Goal: Task Accomplishment & Management: Manage account settings

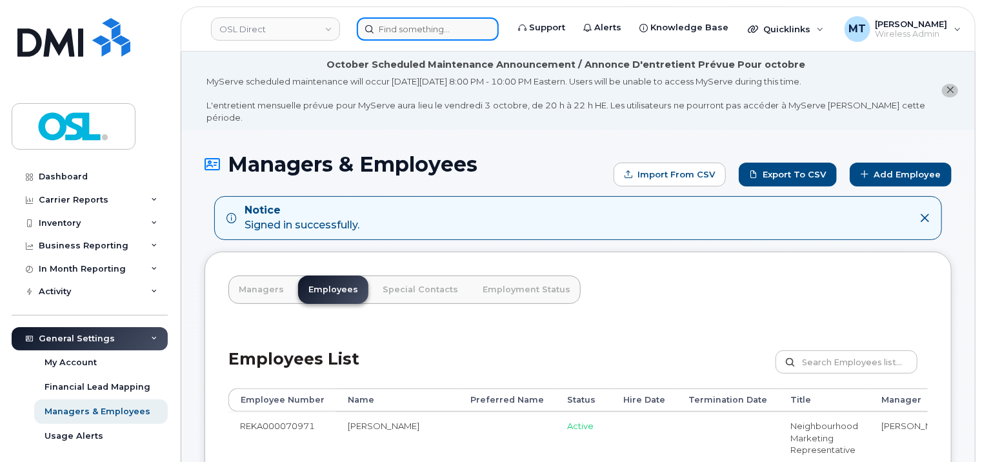
click at [438, 23] on input at bounding box center [428, 28] width 142 height 23
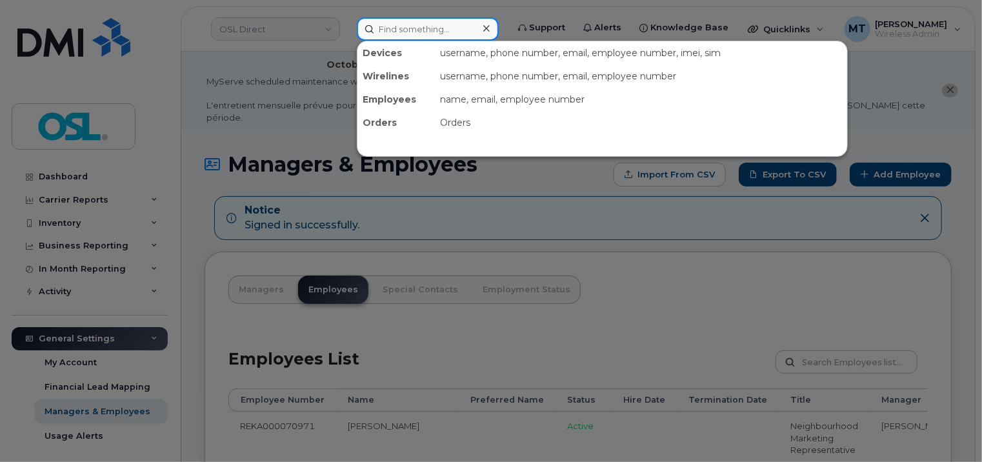
paste input "[PERSON_NAME]"
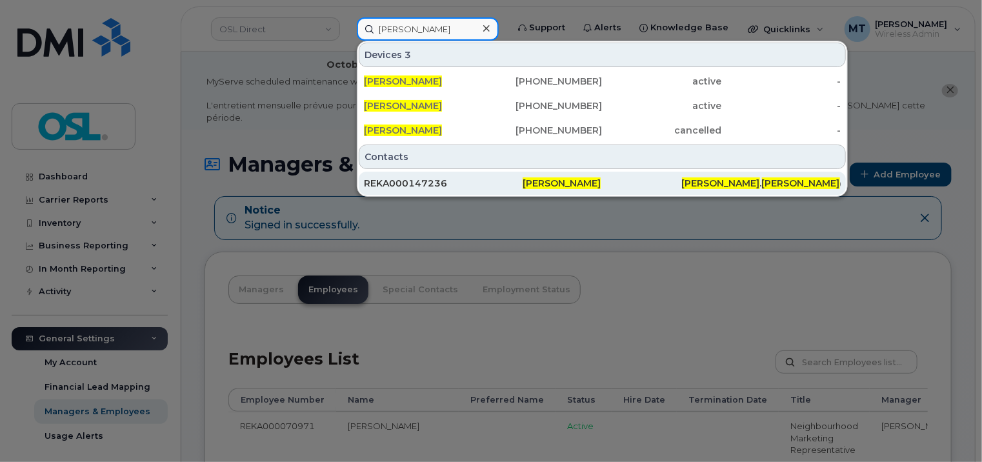
type input "[PERSON_NAME]"
click at [455, 187] on div "REKA000147236" at bounding box center [443, 183] width 159 height 13
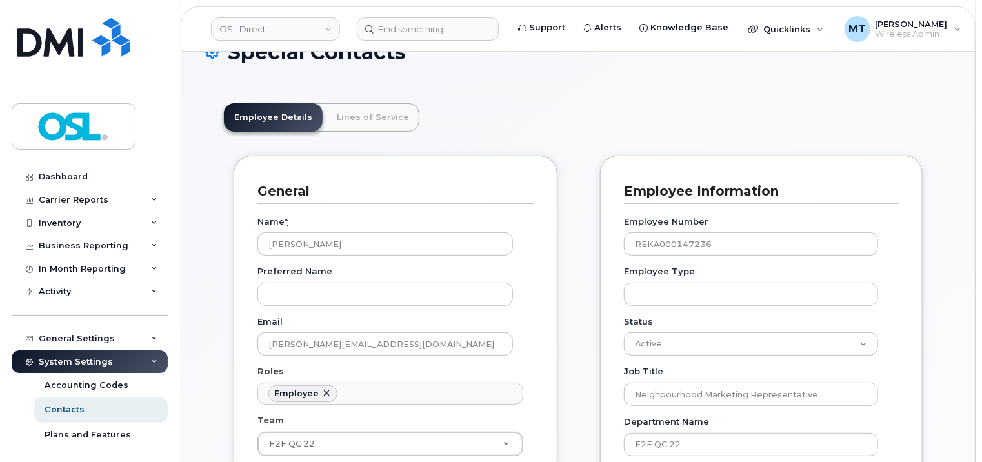
scroll to position [258, 0]
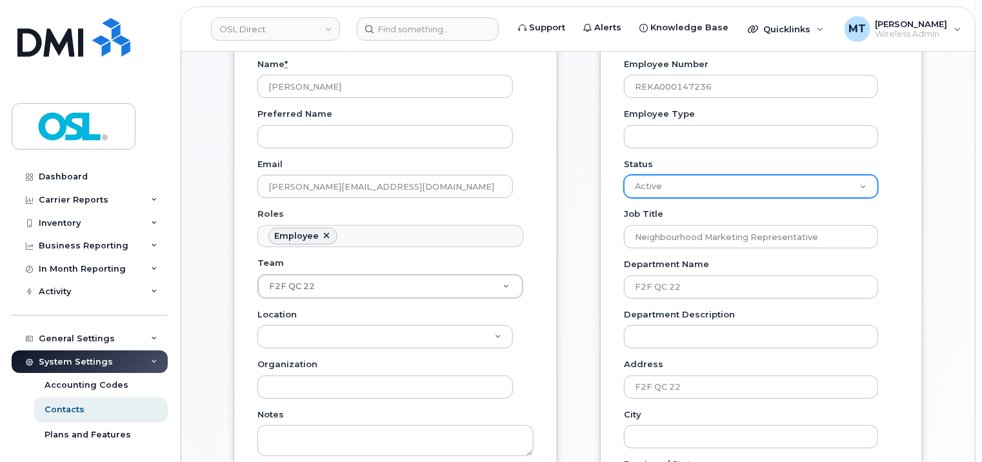
click at [789, 194] on select "Active On-Leave Long Term Short Term Maternity Leave Temp Layoff Inactive" at bounding box center [751, 186] width 254 height 23
select select "on_leave"
click at [624, 175] on select "Active On-Leave Long Term Short Term Maternity Leave Temp Layoff Inactive" at bounding box center [751, 186] width 254 height 23
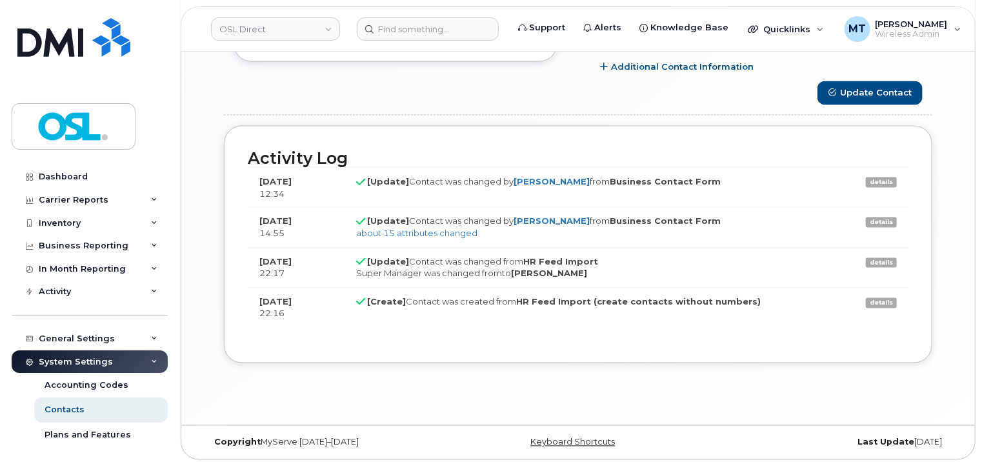
scroll to position [1012, 0]
click at [900, 93] on button "Update Contact" at bounding box center [870, 93] width 105 height 24
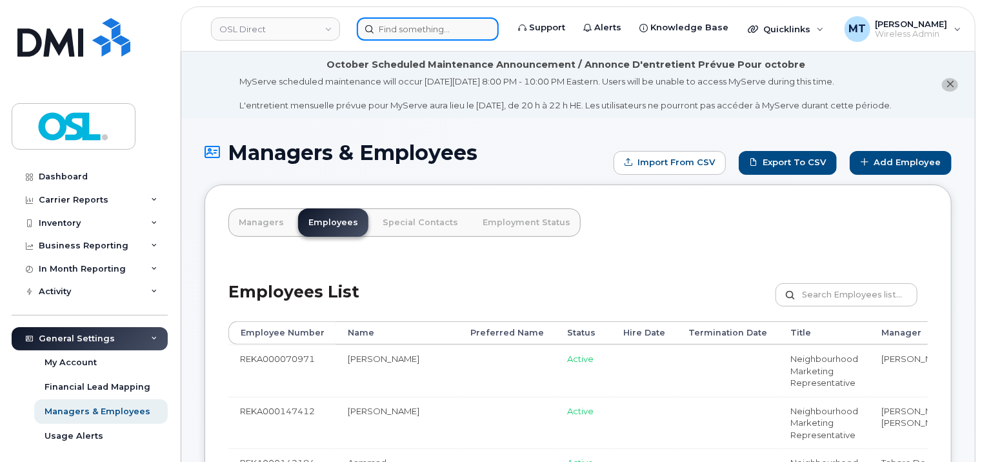
click at [436, 33] on input at bounding box center [428, 28] width 142 height 23
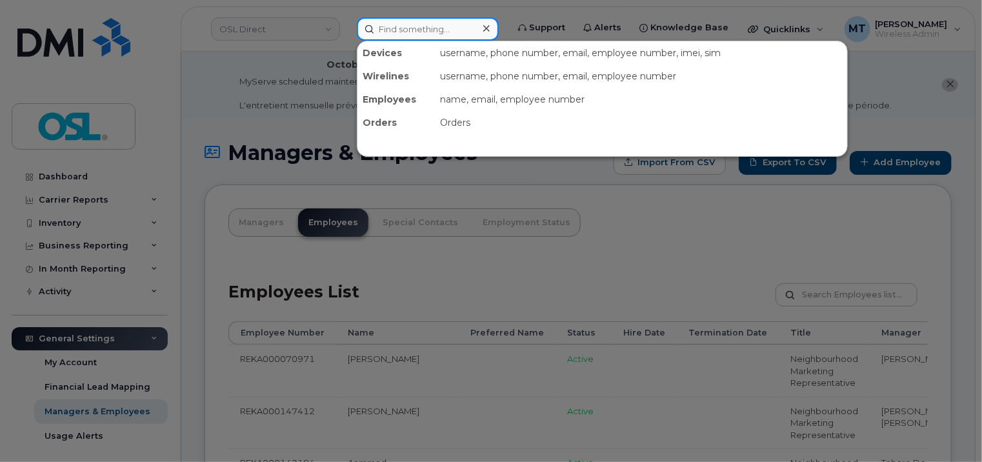
click at [436, 33] on input at bounding box center [428, 28] width 142 height 23
paste input "Aghiles.Djadoun@osldirect.com"
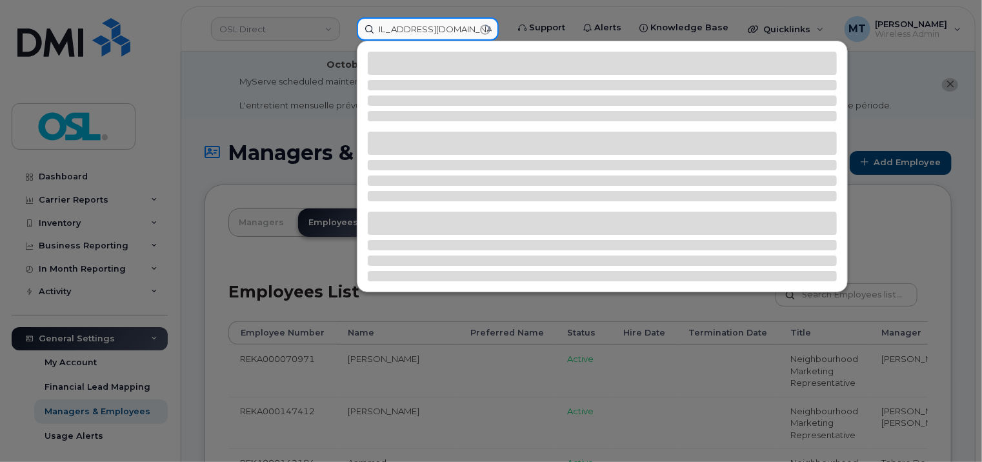
type input "Aghiles.Djadoun@osldirect.com"
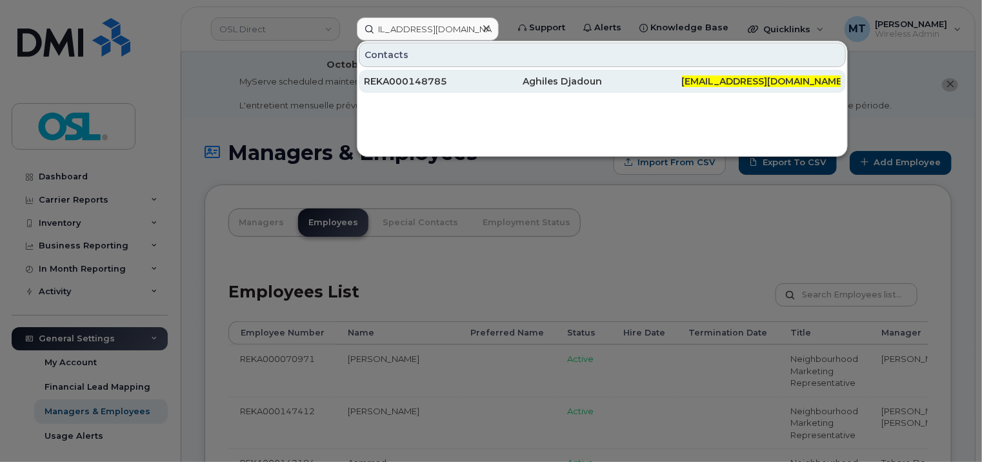
click at [496, 73] on div "REKA000148785" at bounding box center [443, 81] width 159 height 23
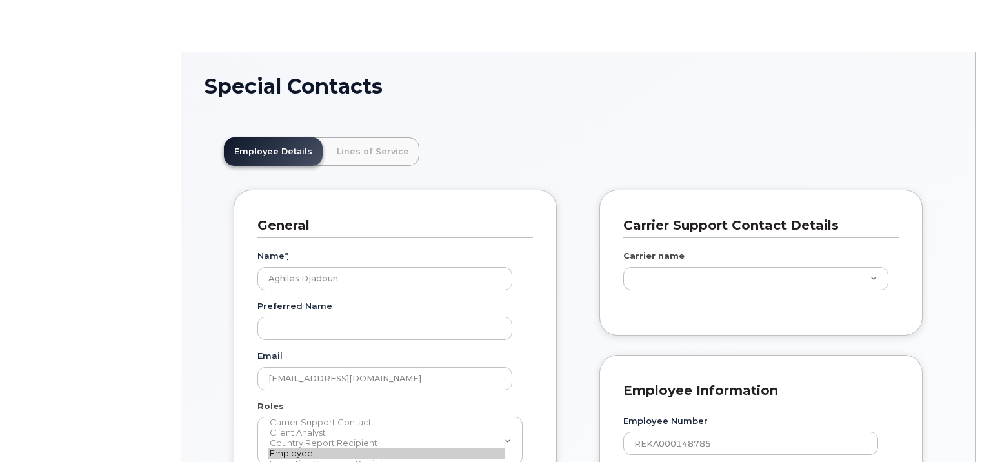
type input "20672911"
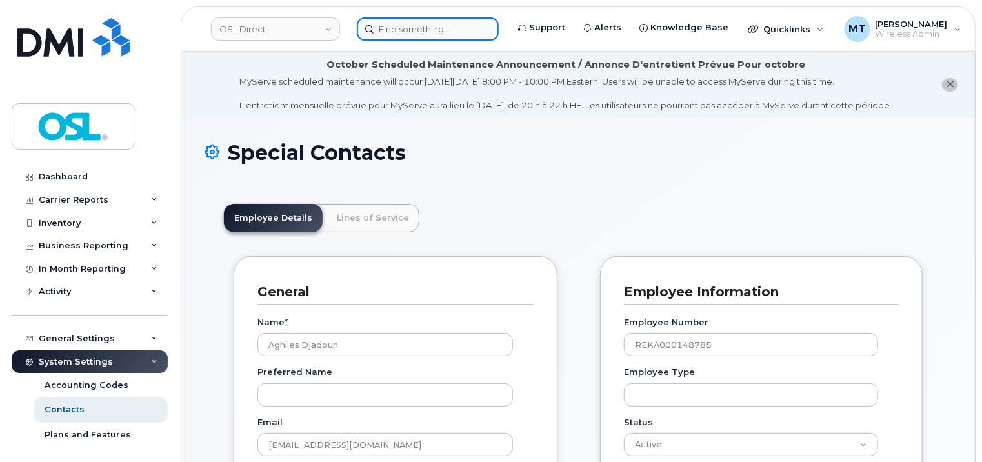
click at [429, 19] on input at bounding box center [428, 28] width 142 height 23
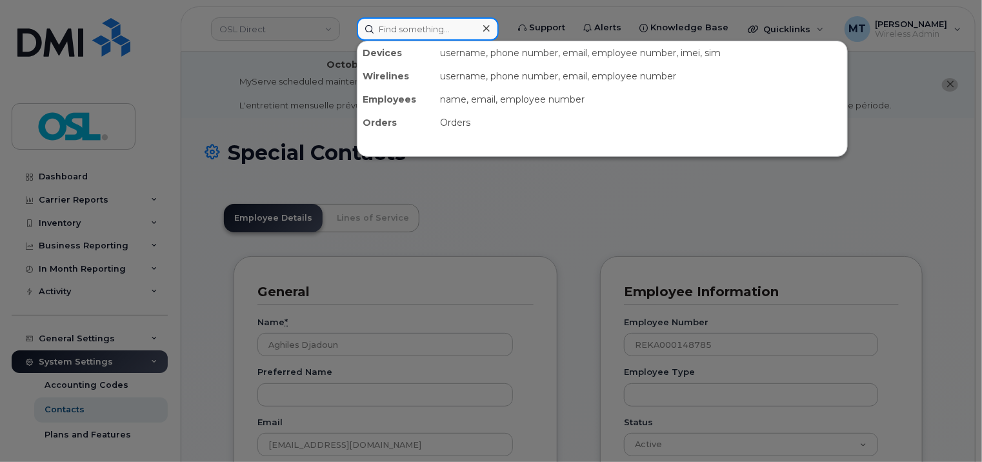
paste input "Aghiles.Djadoun@osldirect.com"
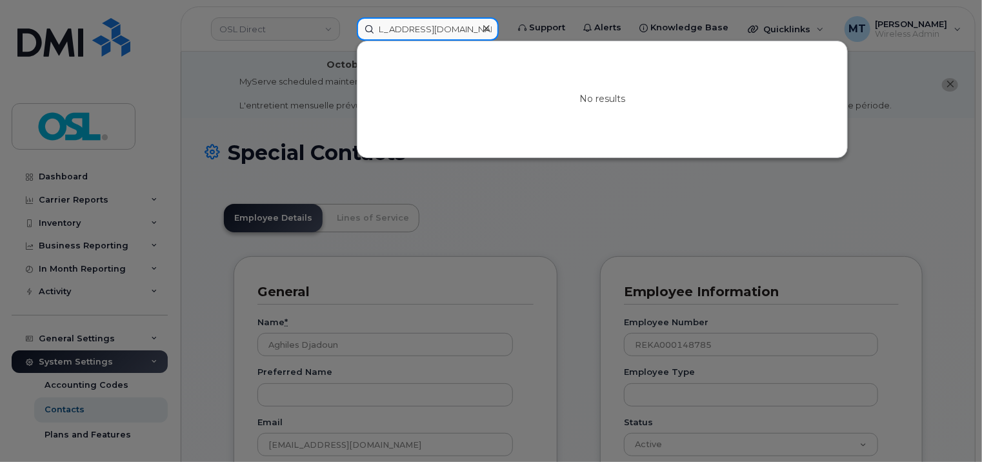
scroll to position [0, 22]
type input "Aghiles.Djadoun@osldirect.com"
